Goal: Information Seeking & Learning: Learn about a topic

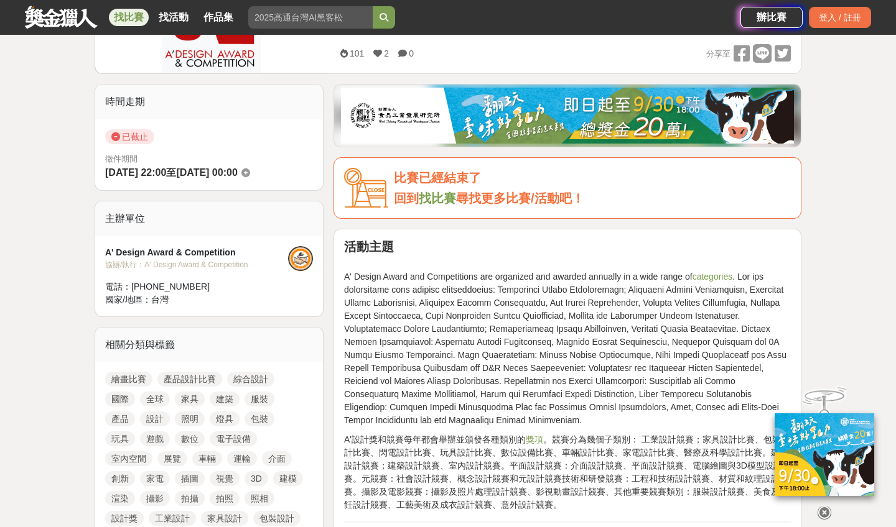
scroll to position [257, 0]
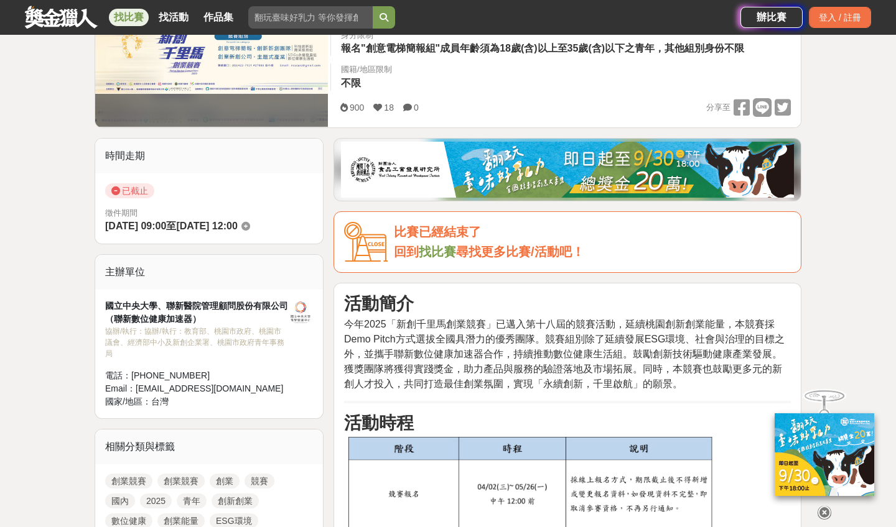
scroll to position [274, 0]
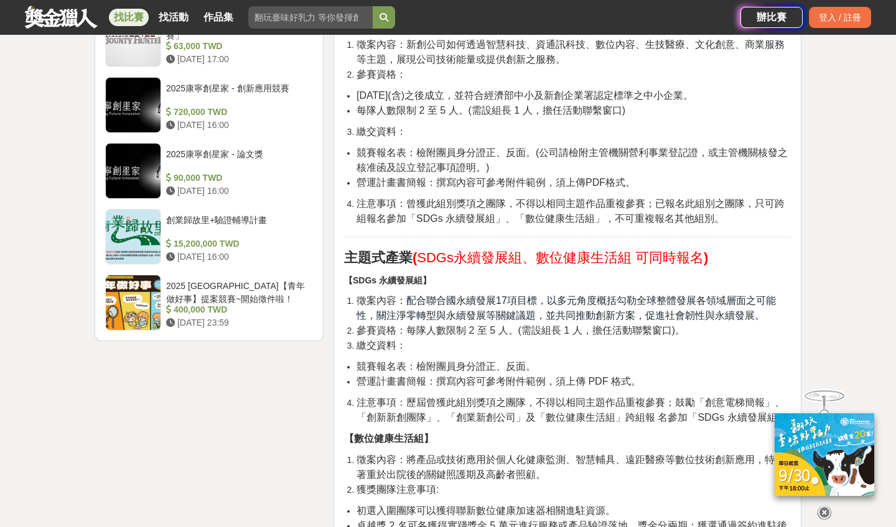
scroll to position [1618, 0]
